Goal: Task Accomplishment & Management: Manage account settings

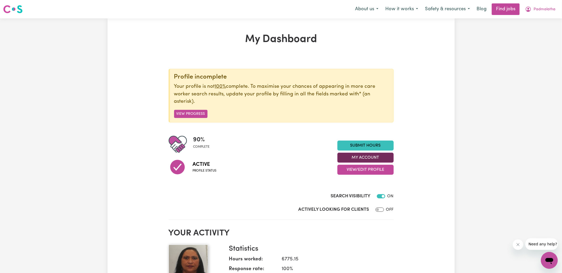
click at [358, 156] on button "My Account" at bounding box center [365, 158] width 56 height 10
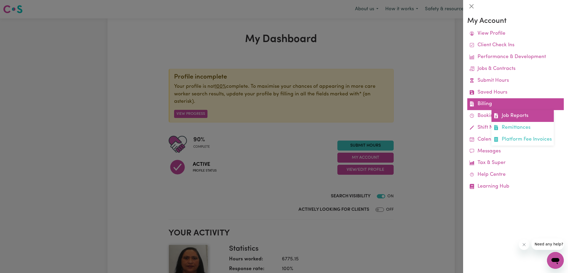
click at [498, 117] on link "Job Reports" at bounding box center [522, 116] width 62 height 12
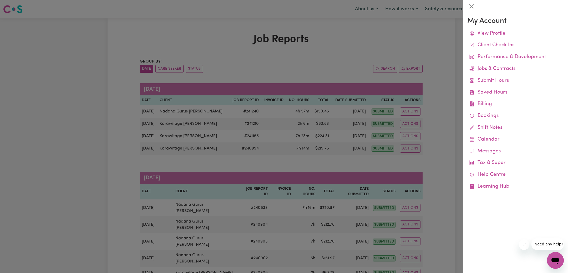
click at [269, 43] on div at bounding box center [284, 136] width 568 height 273
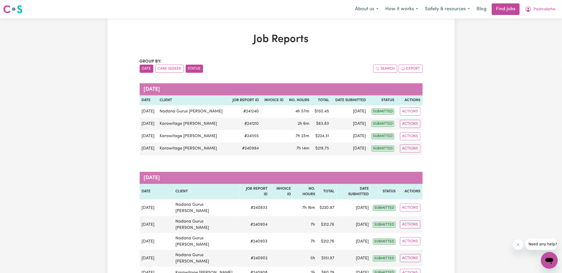
click at [198, 70] on button "Status" at bounding box center [194, 69] width 17 height 8
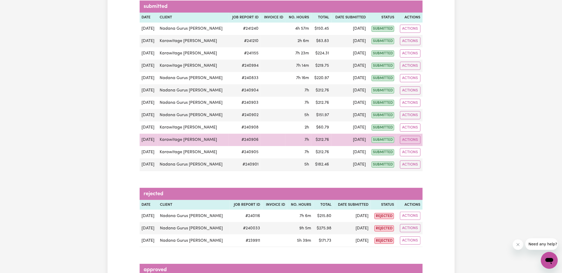
scroll to position [107, 0]
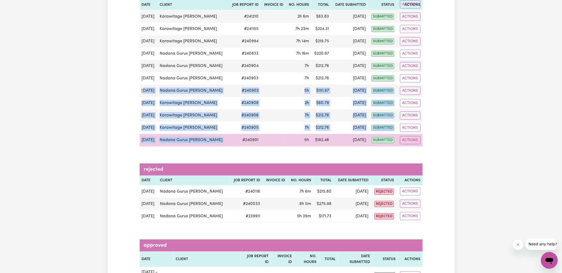
drag, startPoint x: 143, startPoint y: 90, endPoint x: 231, endPoint y: 140, distance: 100.8
click at [231, 140] on tbody "Sep 3 Nadana Gurus Kamalanathan # 241240 4h 57m $ 150.45 Sep 3 submitted Action…" at bounding box center [281, 72] width 283 height 149
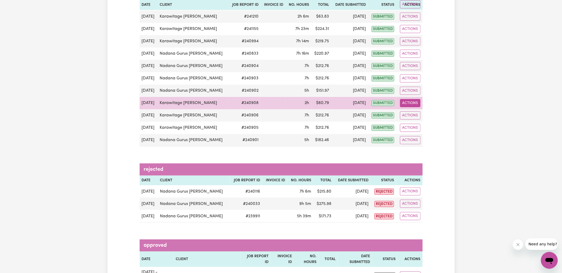
click at [409, 103] on button "Actions" at bounding box center [410, 103] width 21 height 8
click at [411, 110] on link "View Job Report" at bounding box center [422, 115] width 45 height 11
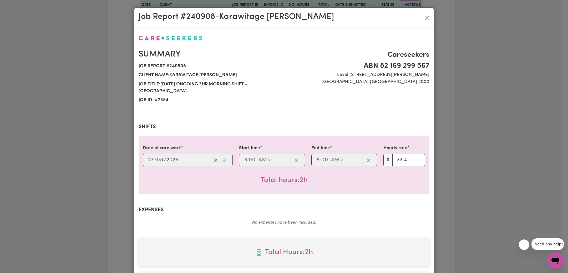
select select "33.4-Weekday"
click at [74, 155] on div "Job Report # 240908 - Karawitage Kamalanathan Summary Job report # 240908 Clien…" at bounding box center [284, 136] width 568 height 273
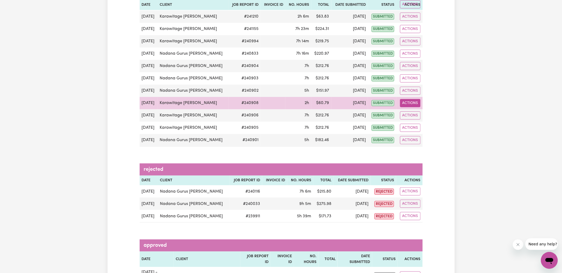
click at [414, 101] on button "Actions" at bounding box center [410, 103] width 21 height 8
click at [419, 114] on link "View Job Report" at bounding box center [422, 115] width 45 height 11
select select "33.4-Weekday"
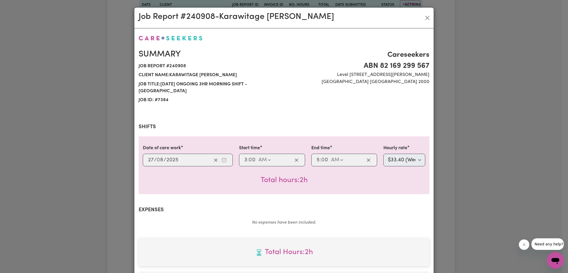
click at [448, 124] on div "Job Report # 240908 - Karawitage Kamalanathan Summary Job report # 240908 Clien…" at bounding box center [284, 136] width 568 height 273
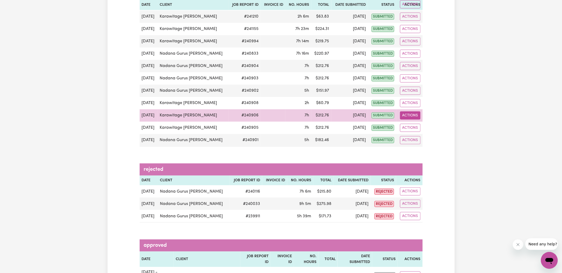
click at [413, 115] on button "Actions" at bounding box center [410, 115] width 21 height 8
click at [415, 124] on link "View Job Report" at bounding box center [422, 127] width 45 height 11
select select "33.4-Weekday"
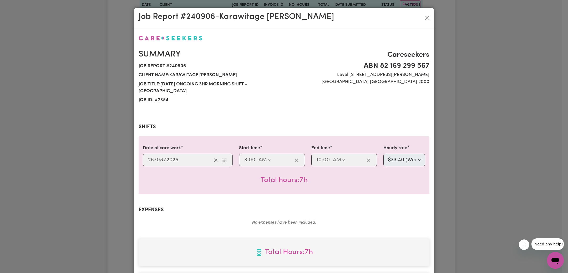
click at [415, 124] on section "Shifts Date of care work 2025-08-26 26 / 0 8 / 2025 Start time 03:00 3 : 0 0 AM…" at bounding box center [284, 159] width 291 height 70
click at [489, 126] on div "Job Report # 240906 - Karawitage Kamalanathan Summary Job report # 240906 Clien…" at bounding box center [284, 136] width 568 height 273
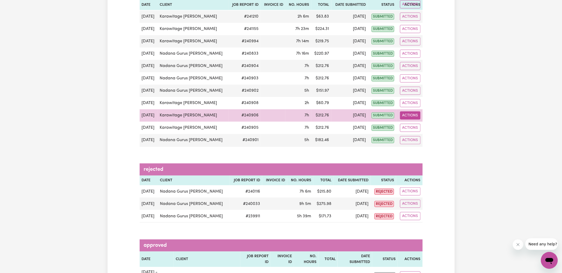
click at [416, 114] on button "Actions" at bounding box center [410, 115] width 21 height 8
click at [416, 124] on link "View Job Report" at bounding box center [422, 127] width 45 height 11
select select "33.4-Weekday"
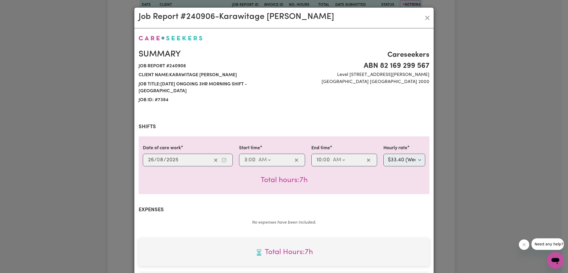
click at [451, 130] on div "Job Report # 240906 - Karawitage Kamalanathan Summary Job report # 240906 Clien…" at bounding box center [284, 136] width 568 height 273
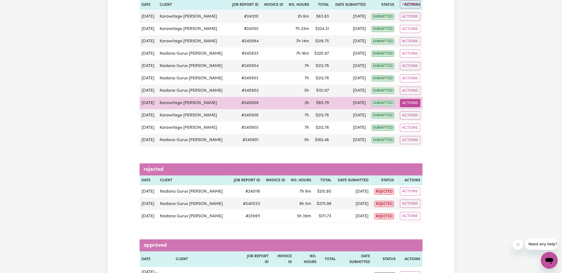
click at [412, 101] on button "Actions" at bounding box center [410, 103] width 21 height 8
click at [415, 110] on link "View Job Report" at bounding box center [422, 115] width 45 height 11
select select "33.4-Weekday"
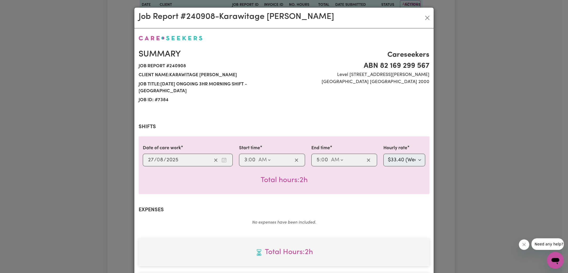
click at [94, 122] on div "Job Report # 240908 - Karawitage Kamalanathan Summary Job report # 240908 Clien…" at bounding box center [284, 136] width 568 height 273
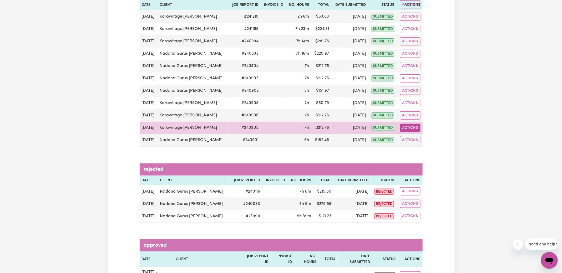
click at [407, 127] on button "Actions" at bounding box center [410, 128] width 21 height 8
click at [417, 138] on link "View Job Report" at bounding box center [422, 140] width 45 height 11
select select "33.4-Weekday"
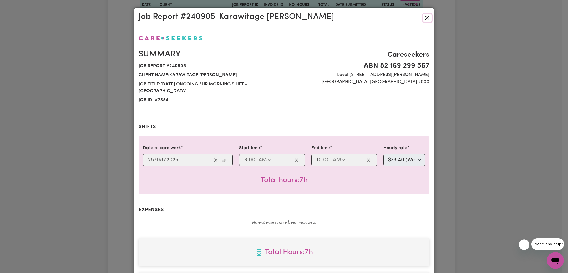
click at [425, 20] on button "Close" at bounding box center [427, 18] width 8 height 8
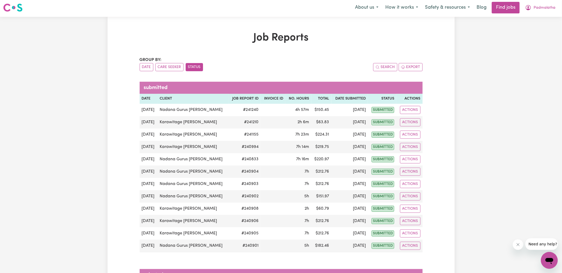
scroll to position [0, 0]
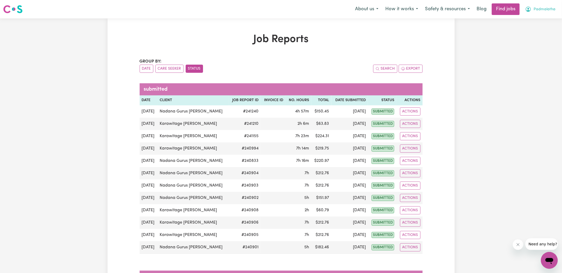
click at [535, 12] on span "Padmalatha" at bounding box center [544, 10] width 22 height 6
click at [533, 41] on link "Logout" at bounding box center [538, 40] width 42 height 10
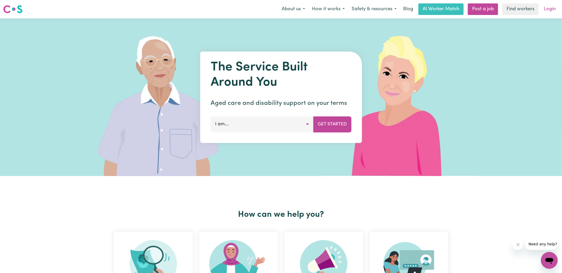
click at [548, 5] on link "Login" at bounding box center [549, 9] width 18 height 12
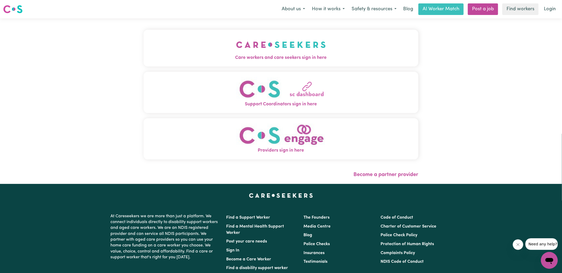
click at [262, 40] on img "Care workers and care seekers sign in here" at bounding box center [281, 44] width 90 height 19
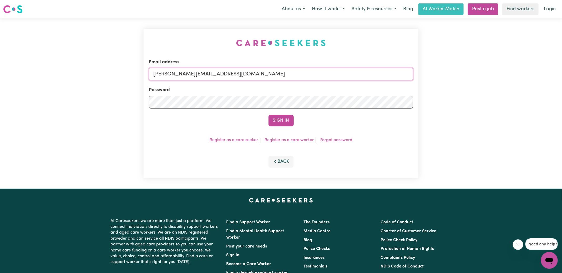
click at [235, 72] on input "yvonne@careseekers.com.au" at bounding box center [281, 74] width 264 height 13
drag, startPoint x: 185, startPoint y: 73, endPoint x: 444, endPoint y: 110, distance: 261.3
click at [443, 111] on div "Email address SUPERUSER~1047182563@qq.com Password Sign In Register as a care s…" at bounding box center [281, 103] width 562 height 170
click at [268, 115] on button "Sign In" at bounding box center [280, 121] width 25 height 12
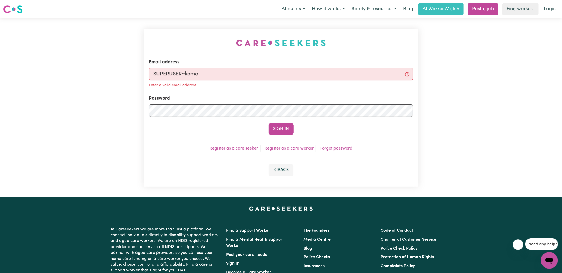
type input "superuser~KamalanathanKNC@careseekers.com.au"
click at [268, 123] on button "Sign In" at bounding box center [280, 129] width 25 height 12
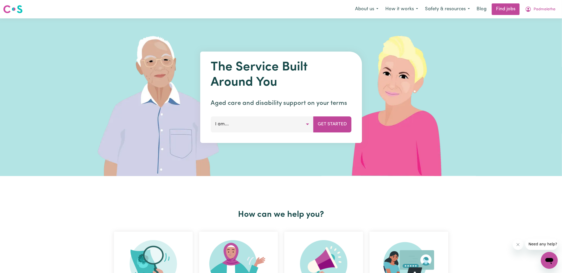
click at [545, 3] on nav "Menu About us How it works Safety & resources Blog Find jobs Padmalatha" at bounding box center [281, 9] width 562 height 18
click at [542, 9] on span "Padmalatha" at bounding box center [544, 10] width 22 height 6
click at [531, 40] on link "Logout" at bounding box center [538, 40] width 42 height 10
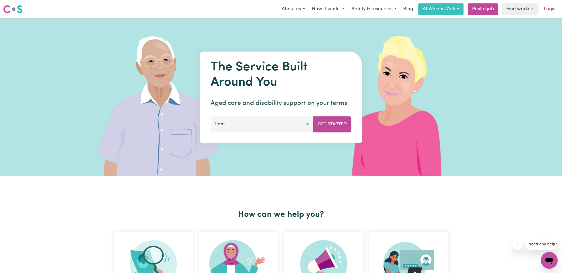
click at [549, 10] on link "Login" at bounding box center [549, 9] width 18 height 12
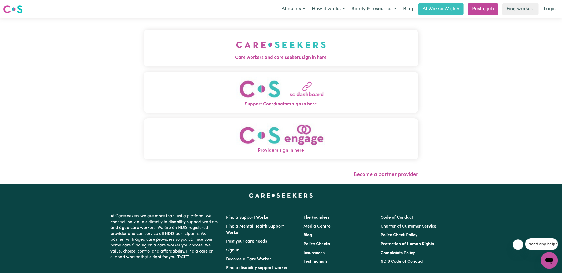
click at [248, 134] on img "Providers sign in here" at bounding box center [281, 136] width 90 height 24
